Goal: Transaction & Acquisition: Purchase product/service

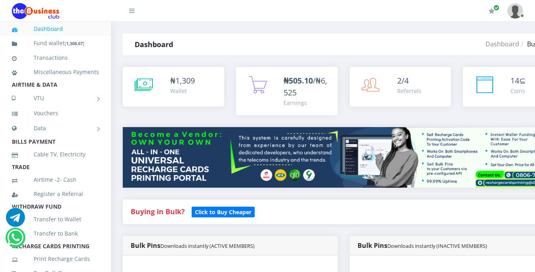
click at [357, 236] on div "Buying in Bulk?   Click to Buy Cheaper" at bounding box center [344, 218] width 454 height 36
click at [282, 209] on h4 "Buying in Bulk?   Click to Buy Cheaper" at bounding box center [344, 212] width 426 height 9
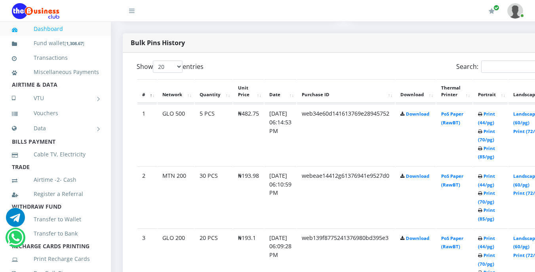
scroll to position [396, 0]
click at [275, 217] on td "[DATE] 06:10:59 PM" at bounding box center [281, 197] width 32 height 61
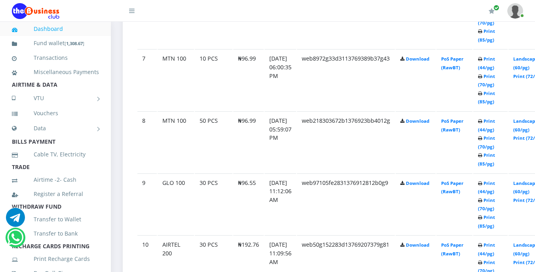
scroll to position [808, 0]
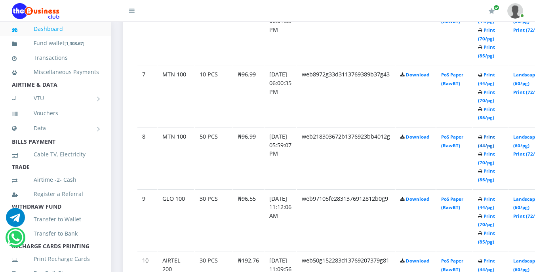
click at [495, 138] on link "Print (44/pg)" at bounding box center [486, 141] width 17 height 15
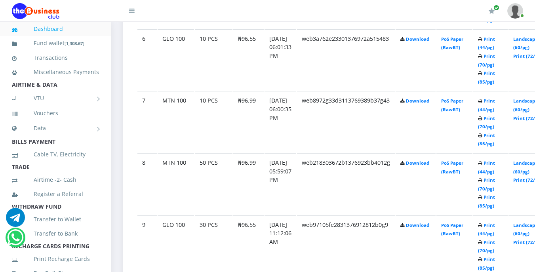
scroll to position [808, 0]
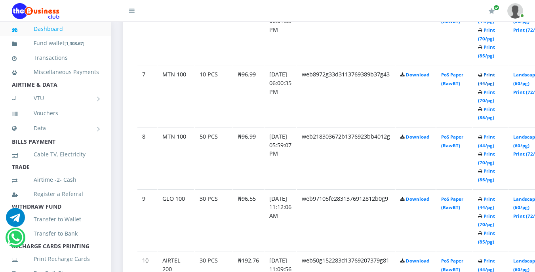
click at [495, 76] on link "Print (44/pg)" at bounding box center [486, 79] width 17 height 15
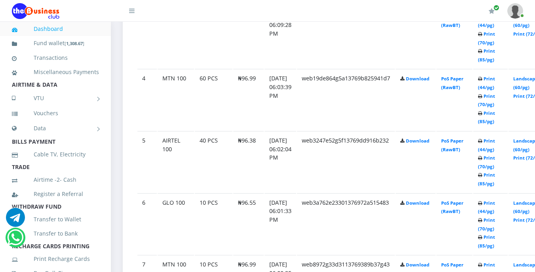
scroll to position [602, 0]
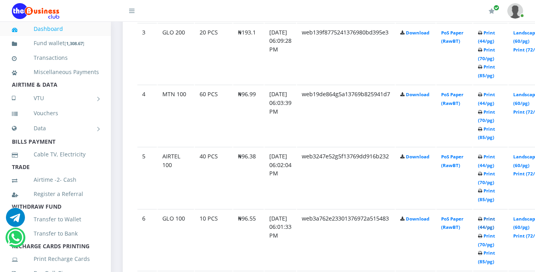
click at [495, 220] on link "Print (44/pg)" at bounding box center [486, 223] width 17 height 15
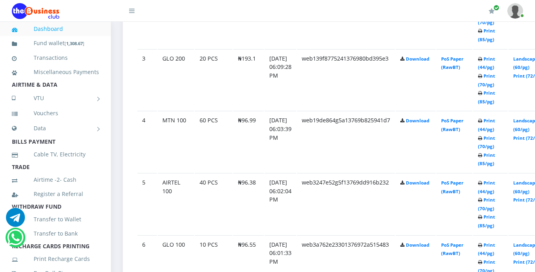
scroll to position [602, 0]
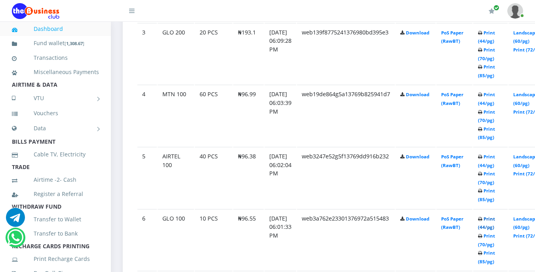
click at [495, 217] on link "Print (44/pg)" at bounding box center [486, 223] width 17 height 15
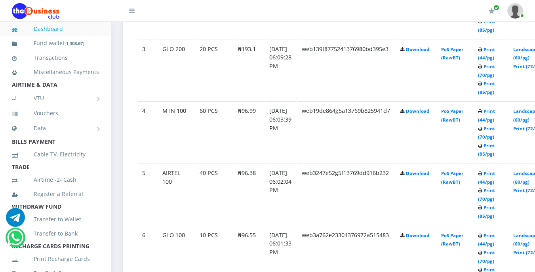
scroll to position [586, 0]
click at [495, 237] on link "Print (44/pg)" at bounding box center [486, 239] width 17 height 15
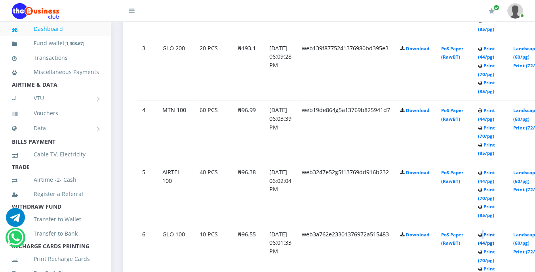
click at [495, 237] on link "Print (44/pg)" at bounding box center [486, 239] width 17 height 15
click at [495, 236] on link "Print (44/pg)" at bounding box center [486, 239] width 17 height 15
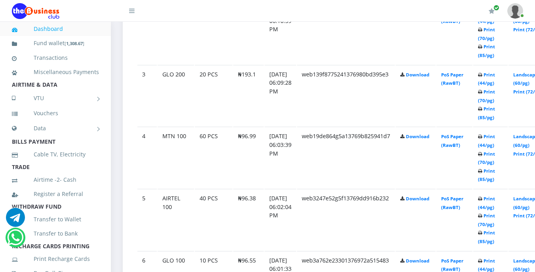
scroll to position [586, 0]
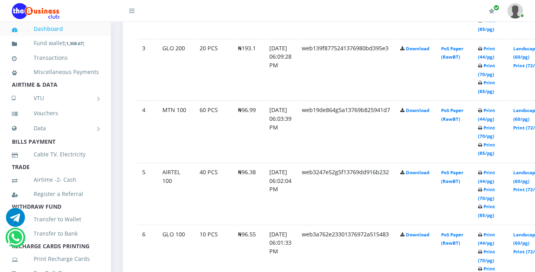
click at [495, 50] on link "Print (44/pg)" at bounding box center [486, 53] width 17 height 15
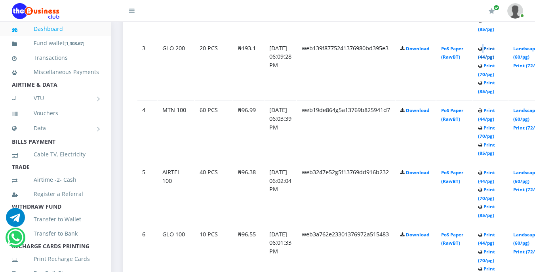
click at [495, 50] on link "Print (44/pg)" at bounding box center [486, 53] width 17 height 15
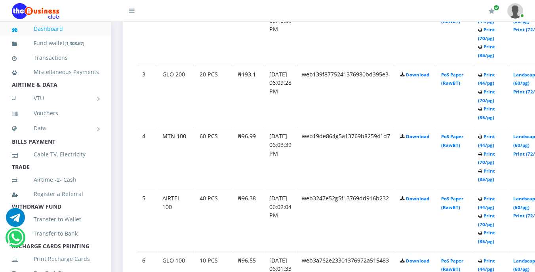
scroll to position [586, 0]
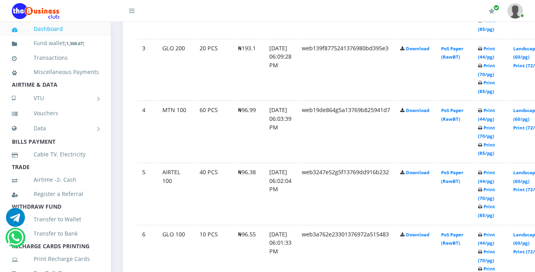
click at [495, 32] on b "Print (44/pg) Print (70/pg) Print (85/pg)" at bounding box center [486, 7] width 17 height 49
click at [495, 112] on link "Print (44/pg)" at bounding box center [486, 114] width 17 height 15
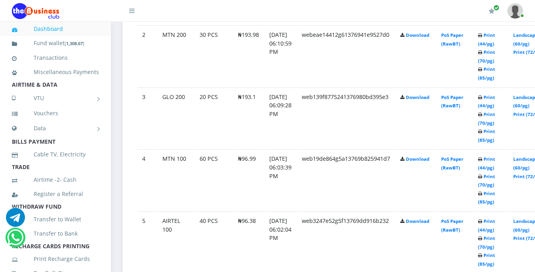
scroll to position [539, 0]
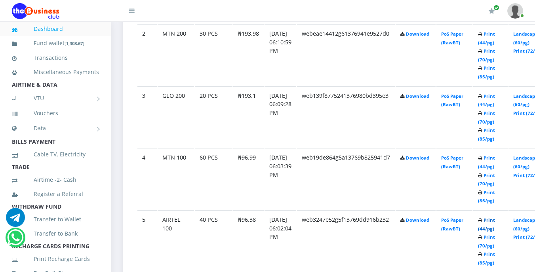
click at [495, 219] on link "Print (44/pg)" at bounding box center [486, 224] width 17 height 15
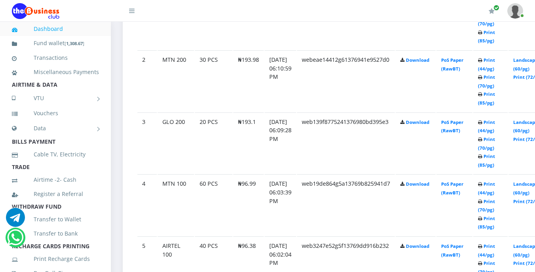
scroll to position [539, 0]
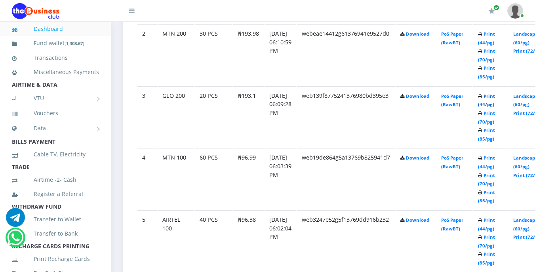
click at [495, 98] on link "Print (44/pg)" at bounding box center [486, 100] width 17 height 15
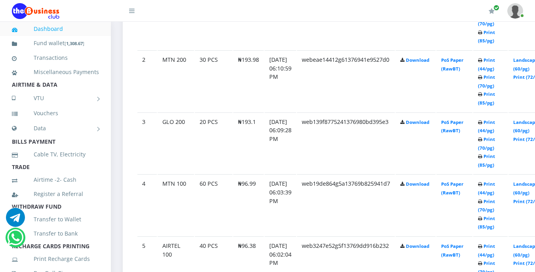
scroll to position [539, 0]
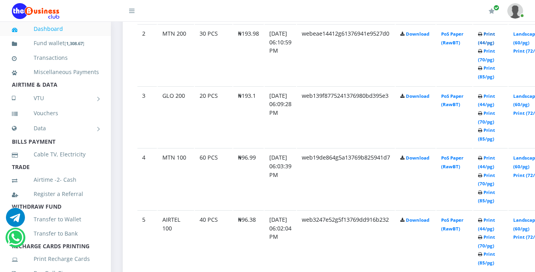
click at [495, 36] on link "Print (44/pg)" at bounding box center [486, 38] width 17 height 15
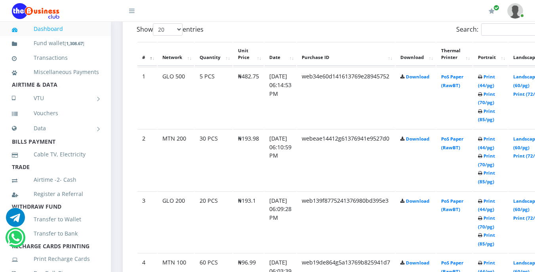
scroll to position [419, 0]
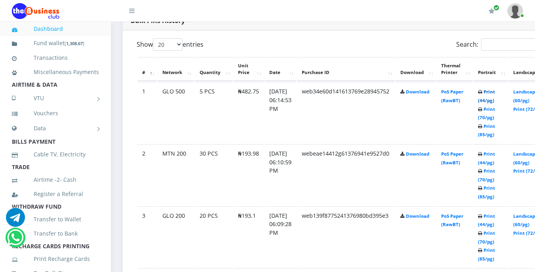
click at [495, 92] on link "Print (44/pg)" at bounding box center [486, 96] width 17 height 15
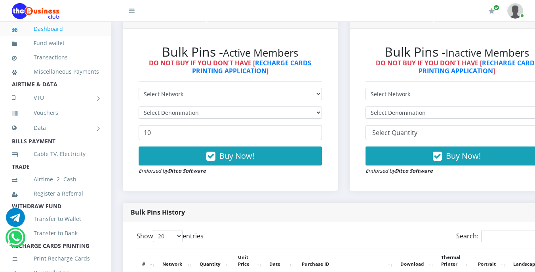
scroll to position [218, 0]
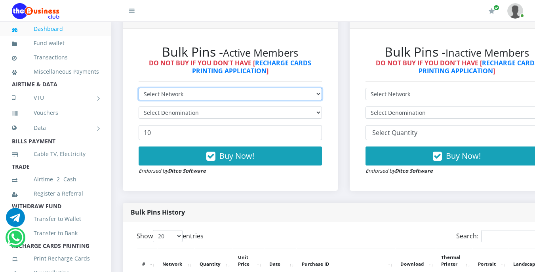
click at [189, 94] on select "Select Network MTN Globacom 9Mobile Airtel" at bounding box center [230, 94] width 183 height 12
select select "Airtel"
click at [139, 89] on select "Select Network MTN Globacom 9Mobile Airtel" at bounding box center [230, 94] width 183 height 12
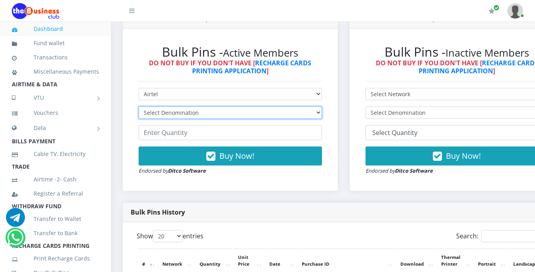
click at [211, 112] on select "Select Denomination Airtel NGN100 - ₦96.38 Airtel NGN200 - ₦192.76 Airtel NGN50…" at bounding box center [230, 113] width 183 height 12
select select "96.38-100"
click at [139, 108] on select "Select Denomination Airtel NGN100 - ₦96.38 Airtel NGN200 - ₦192.76 Airtel NGN50…" at bounding box center [230, 113] width 183 height 12
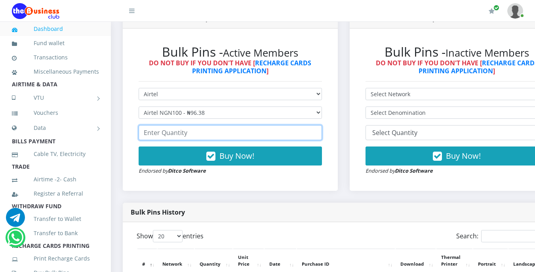
click at [210, 134] on input "number" at bounding box center [230, 132] width 183 height 15
type input "2"
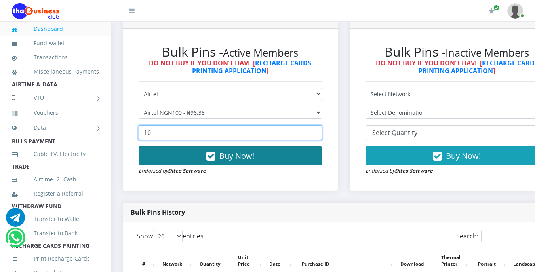
type input "10"
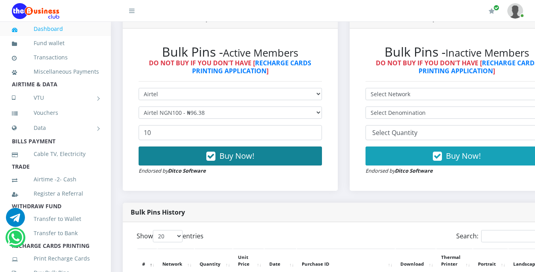
click at [232, 154] on span "Buy Now!" at bounding box center [236, 156] width 35 height 11
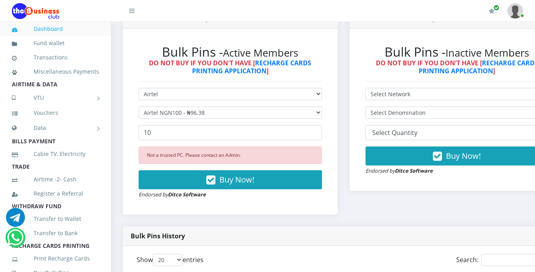
click at [62, 90] on li "AIRTIME & DATA" at bounding box center [55, 84] width 111 height 11
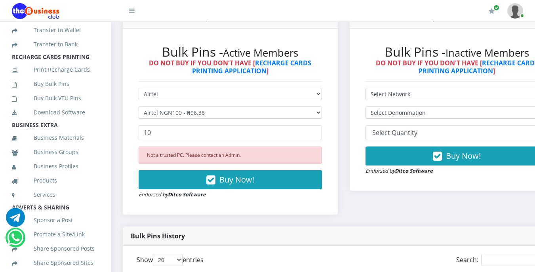
scroll to position [190, 0]
click at [62, 92] on link "Buy Bulk Pins" at bounding box center [55, 83] width 87 height 18
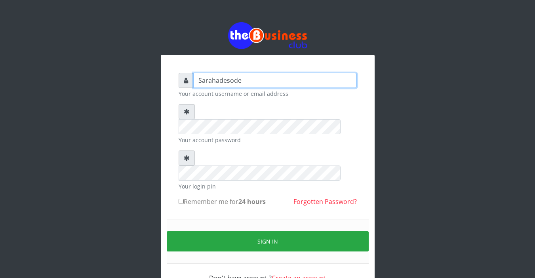
click at [236, 81] on input "Sarahadesode" at bounding box center [275, 80] width 164 height 15
click at [240, 81] on input "Sarahadesode" at bounding box center [275, 80] width 164 height 15
type input "S"
